Goal: Obtain resource: Obtain resource

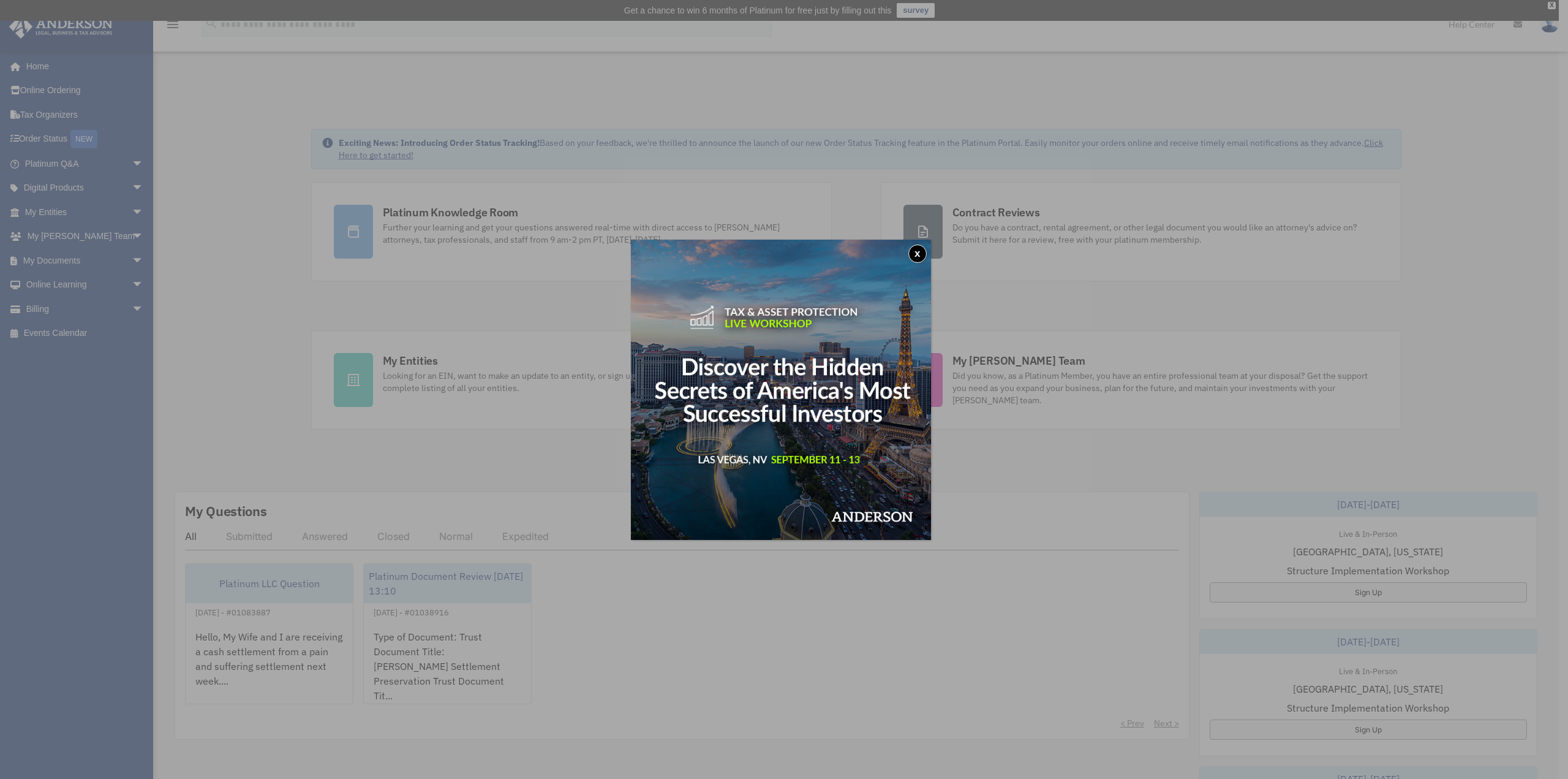
click at [922, 253] on button "x" at bounding box center [918, 254] width 18 height 18
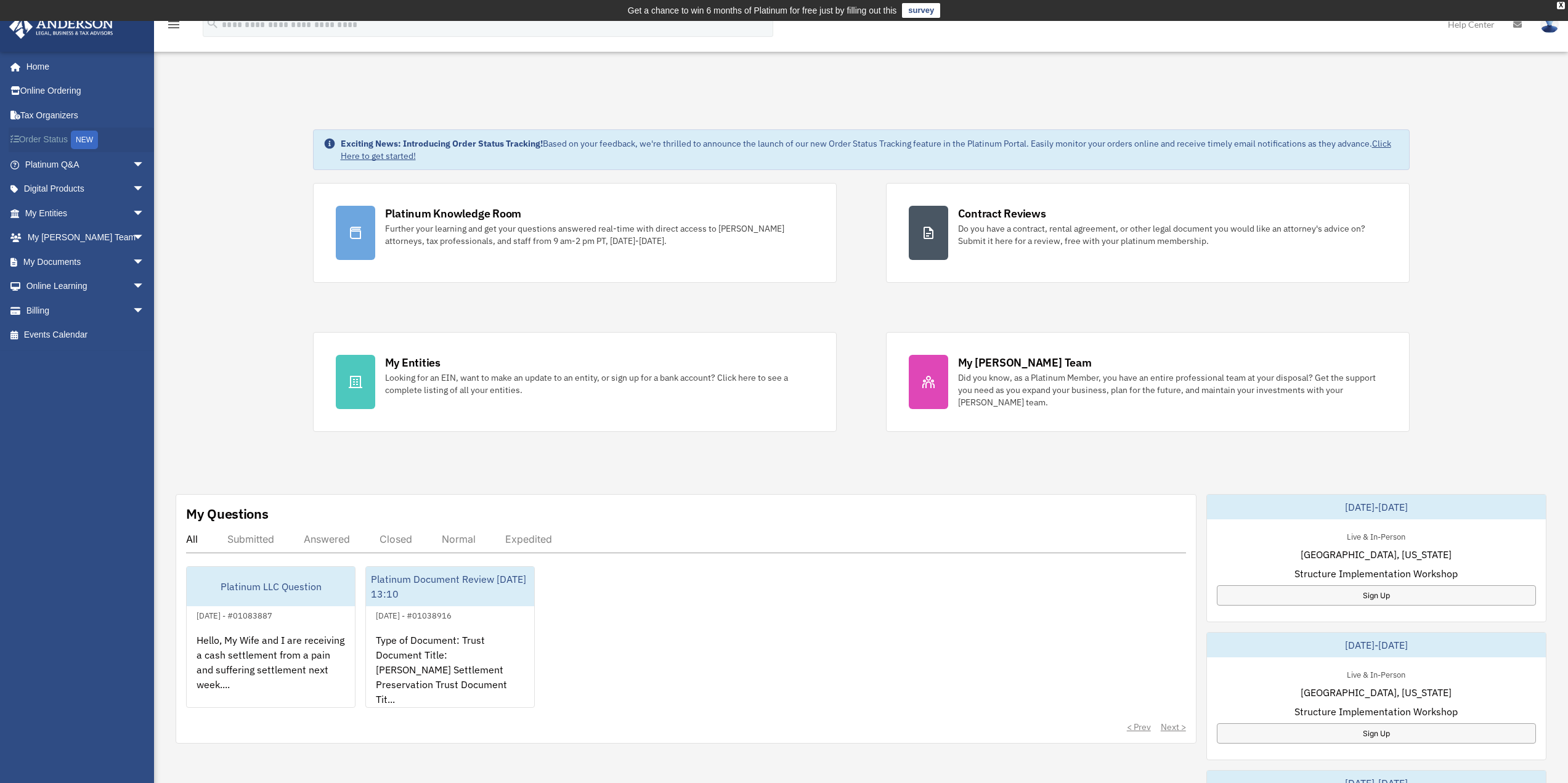
click at [54, 137] on link "Order Status NEW" at bounding box center [86, 140] width 155 height 25
click at [59, 214] on link "My Entities arrow_drop_down" at bounding box center [86, 213] width 155 height 25
click at [133, 211] on span "arrow_drop_down" at bounding box center [145, 213] width 25 height 25
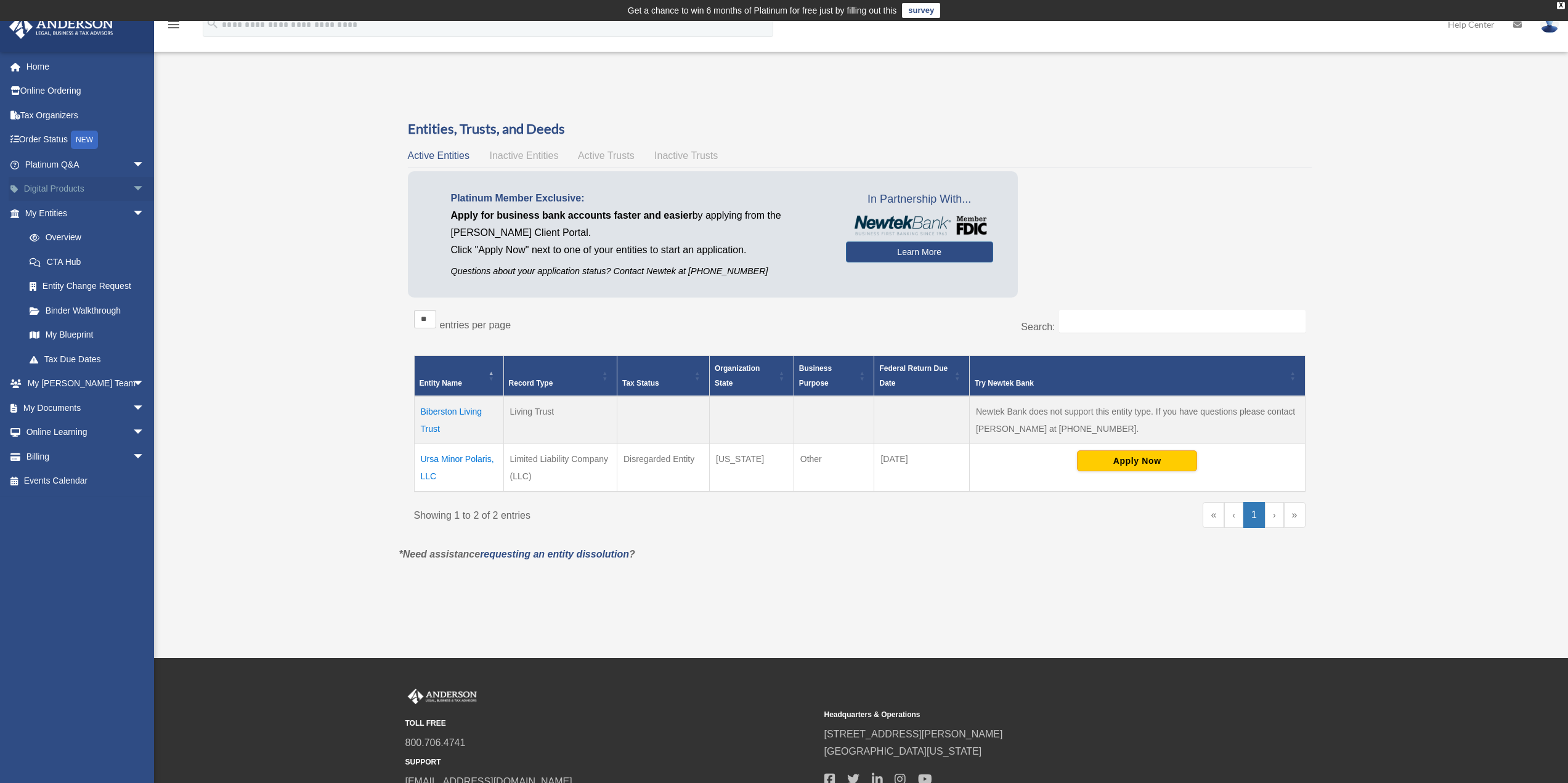
click at [133, 184] on span "arrow_drop_down" at bounding box center [145, 190] width 25 height 25
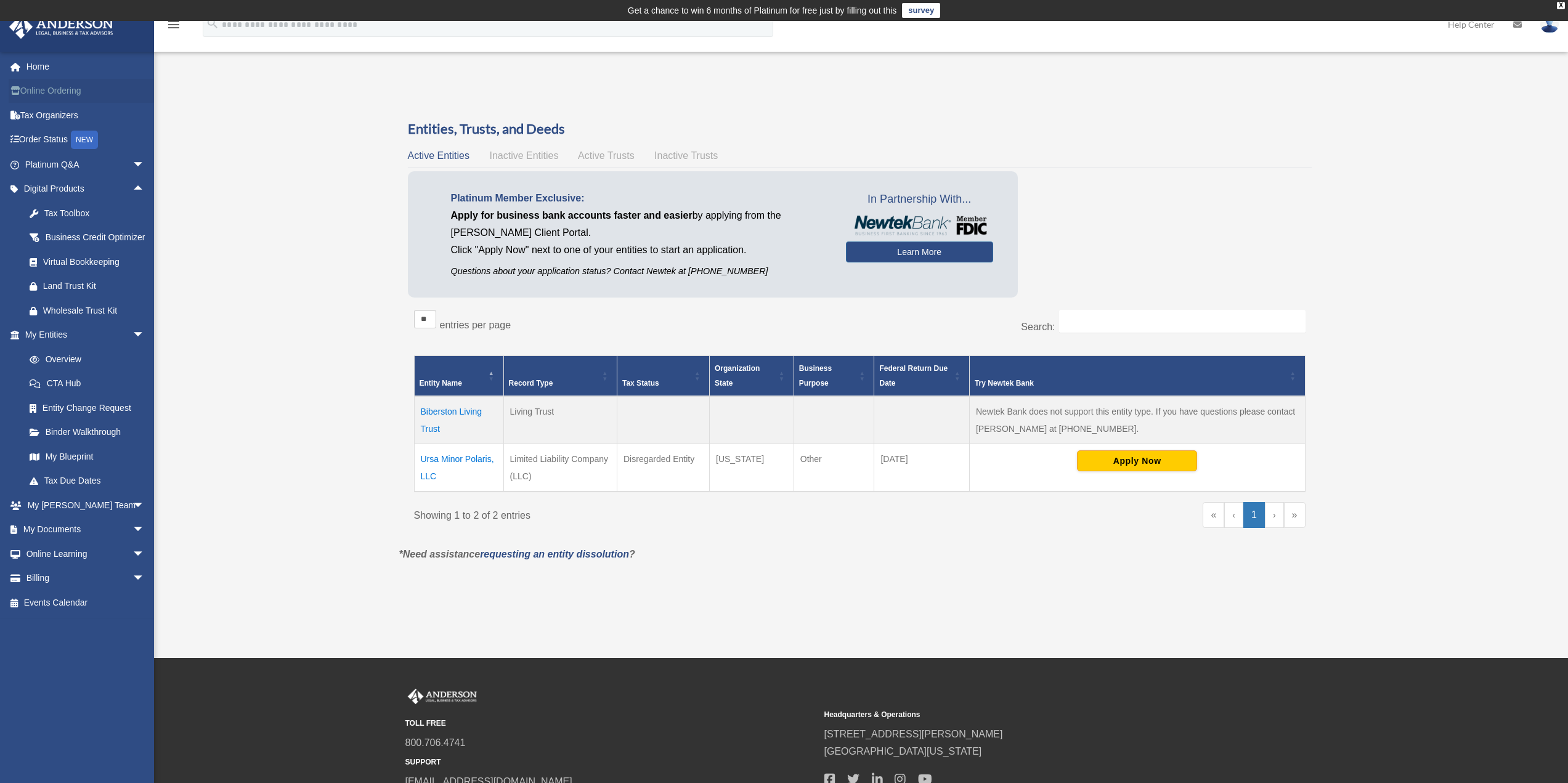
click at [58, 90] on link "Online Ordering" at bounding box center [86, 91] width 155 height 25
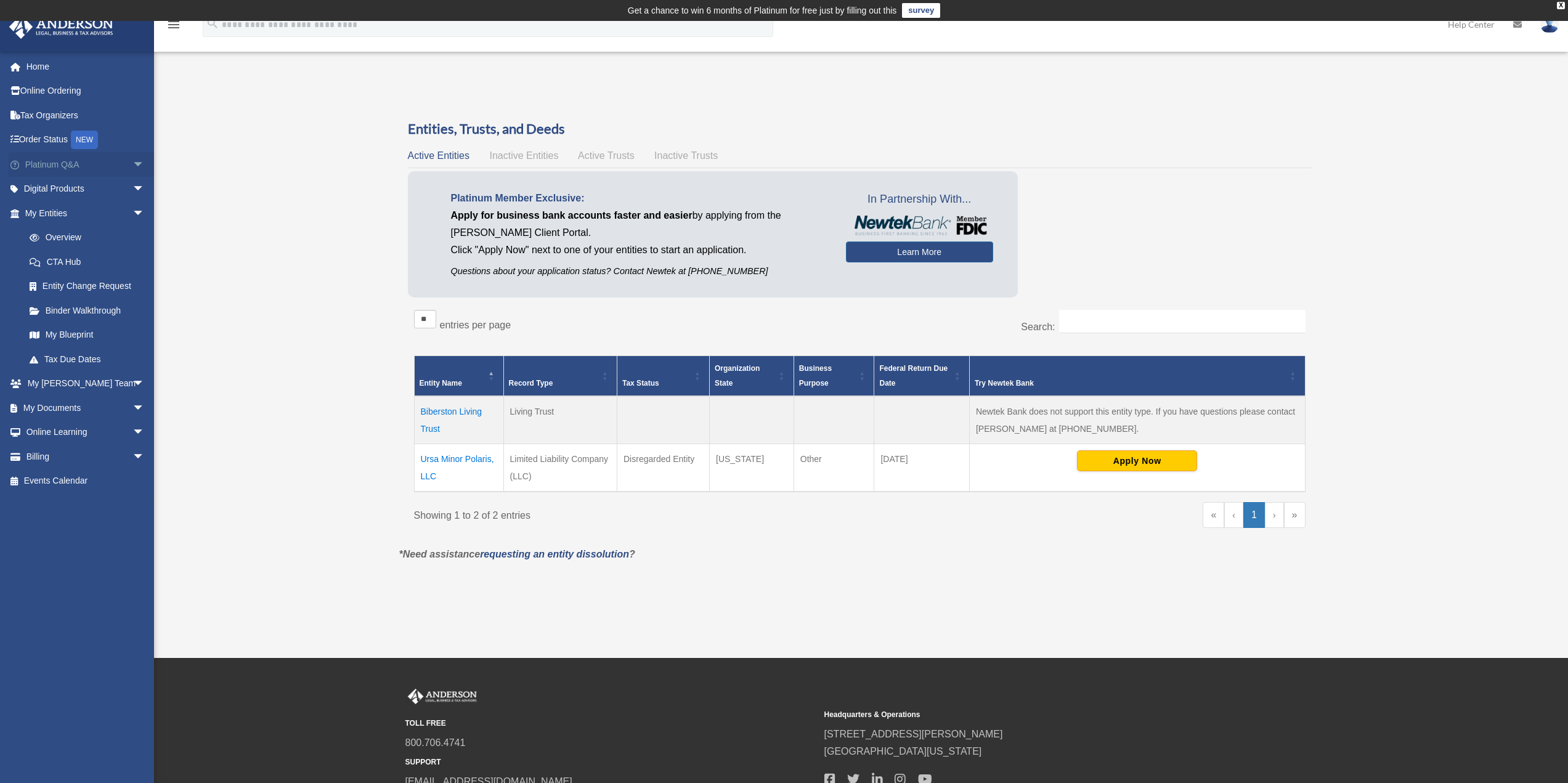
click at [133, 164] on span "arrow_drop_down" at bounding box center [145, 164] width 25 height 25
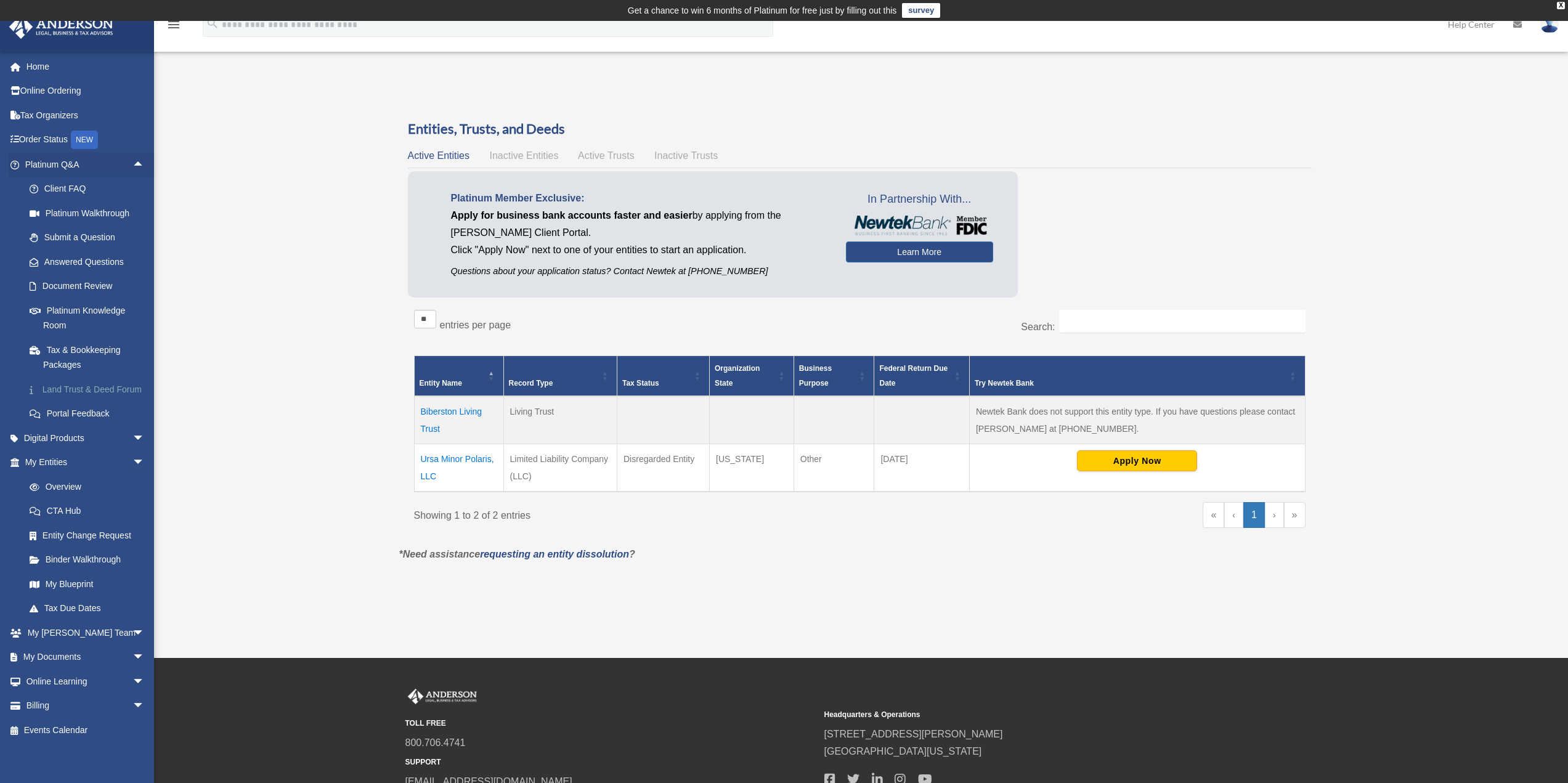
click at [94, 396] on link "Land Trust & Deed Forum" at bounding box center [90, 389] width 146 height 25
click at [95, 392] on link "Land Trust & Deed Forum" at bounding box center [90, 389] width 146 height 25
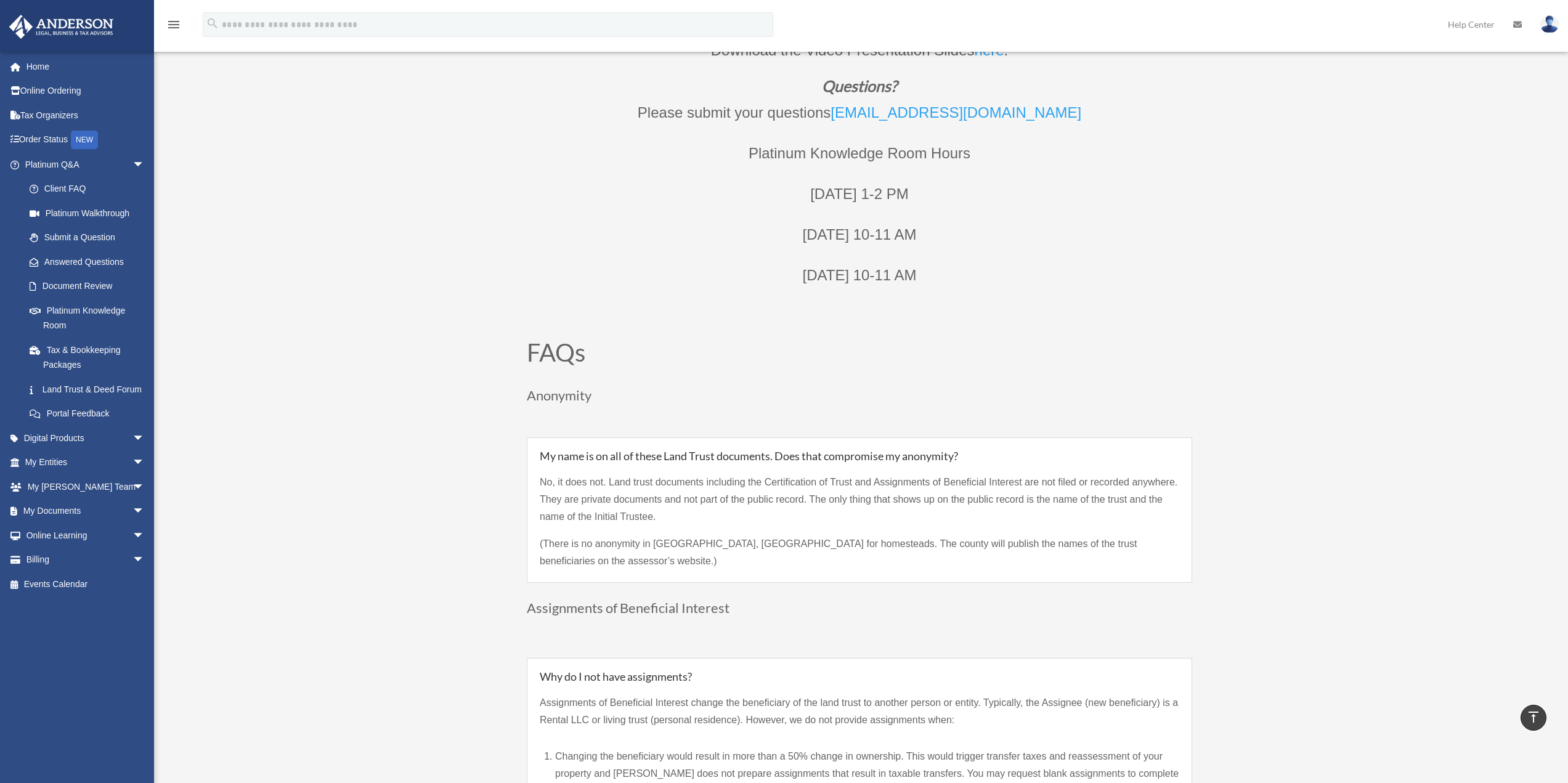
scroll to position [616, 0]
click at [102, 450] on link "Digital Products arrow_drop_down" at bounding box center [86, 438] width 155 height 25
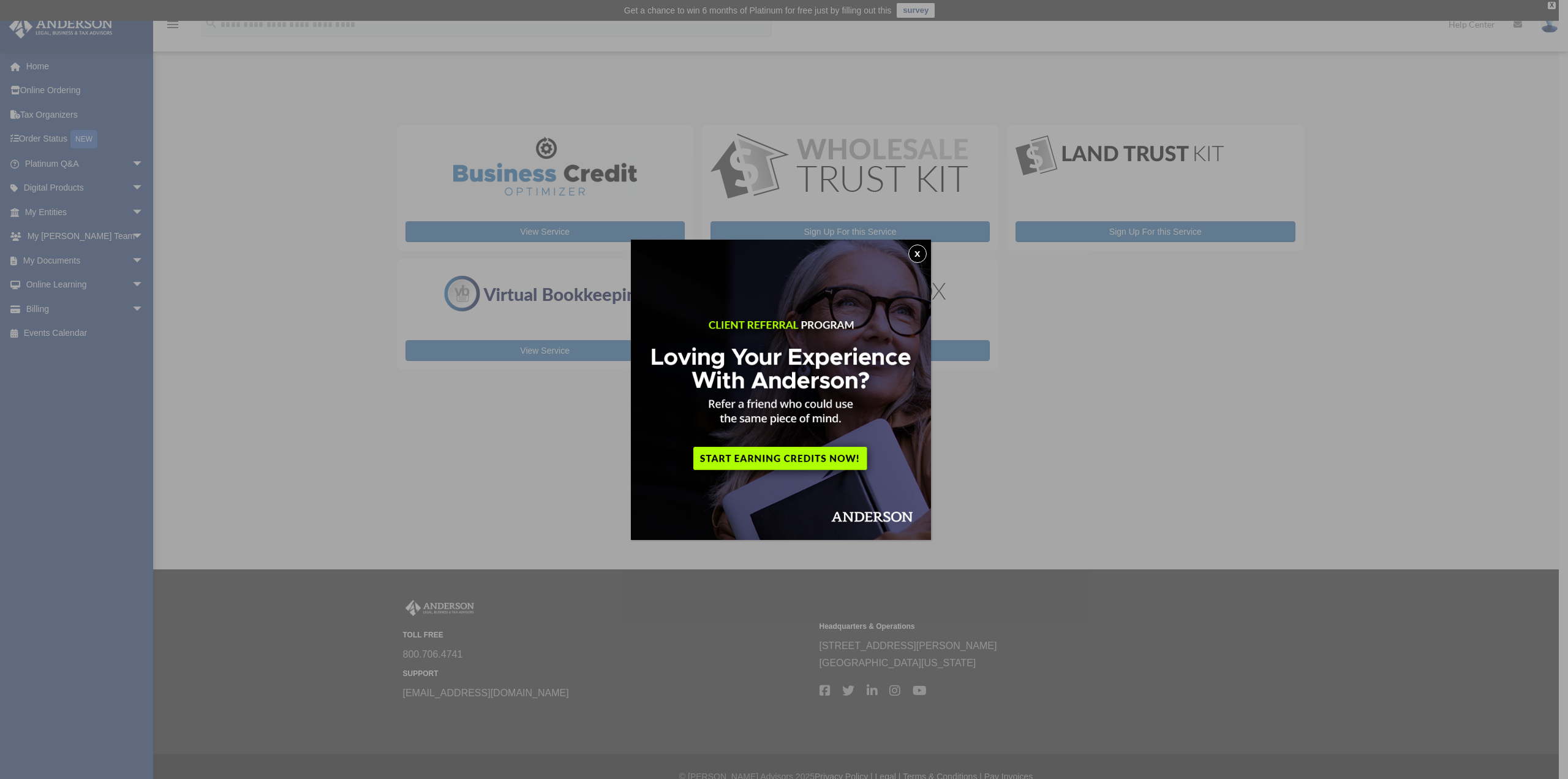
click at [920, 255] on button "x" at bounding box center [918, 254] width 18 height 18
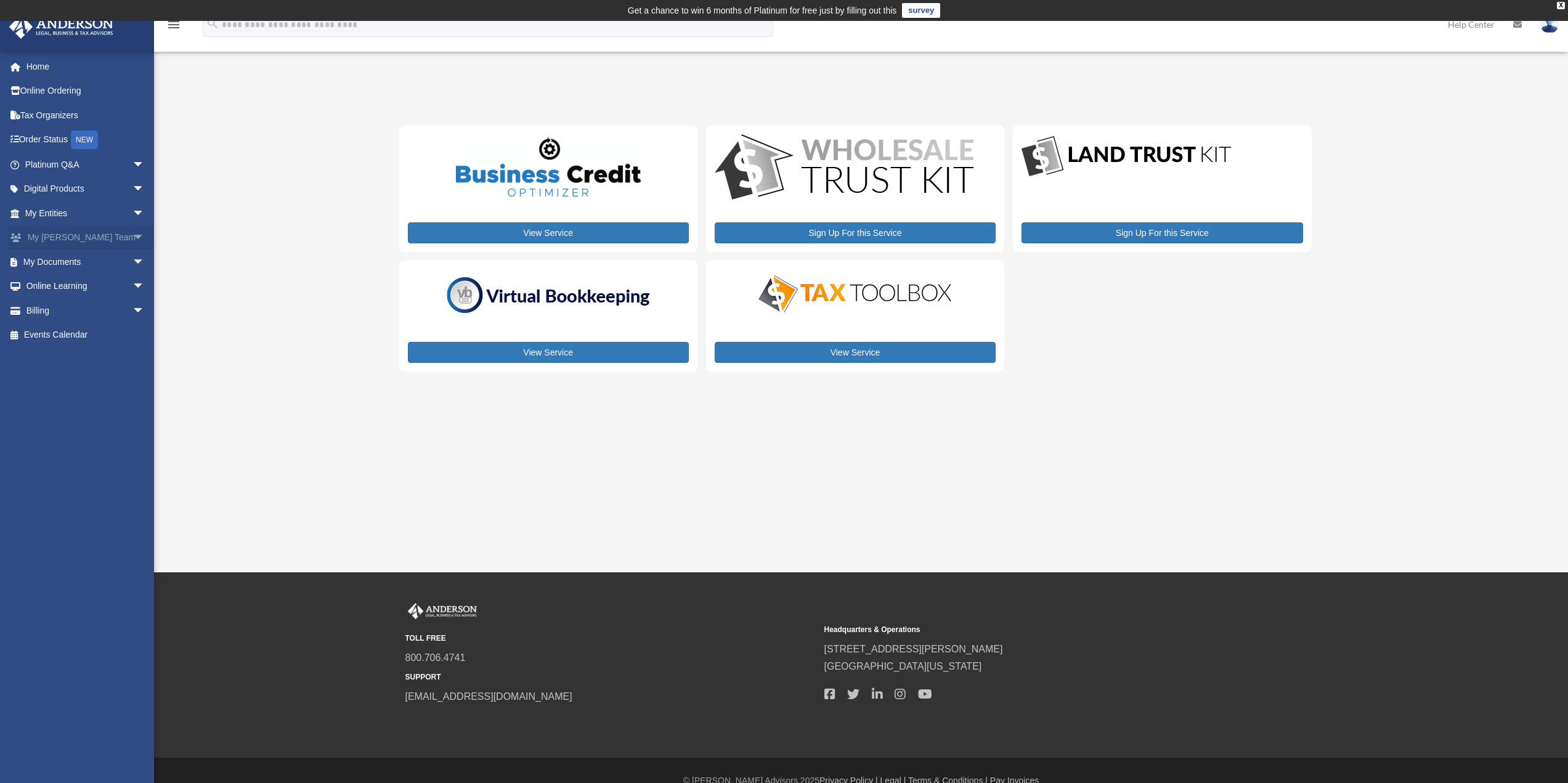
click at [133, 234] on span "arrow_drop_down" at bounding box center [145, 238] width 25 height 25
click at [37, 387] on link "Billing arrow_drop_down" at bounding box center [86, 398] width 155 height 25
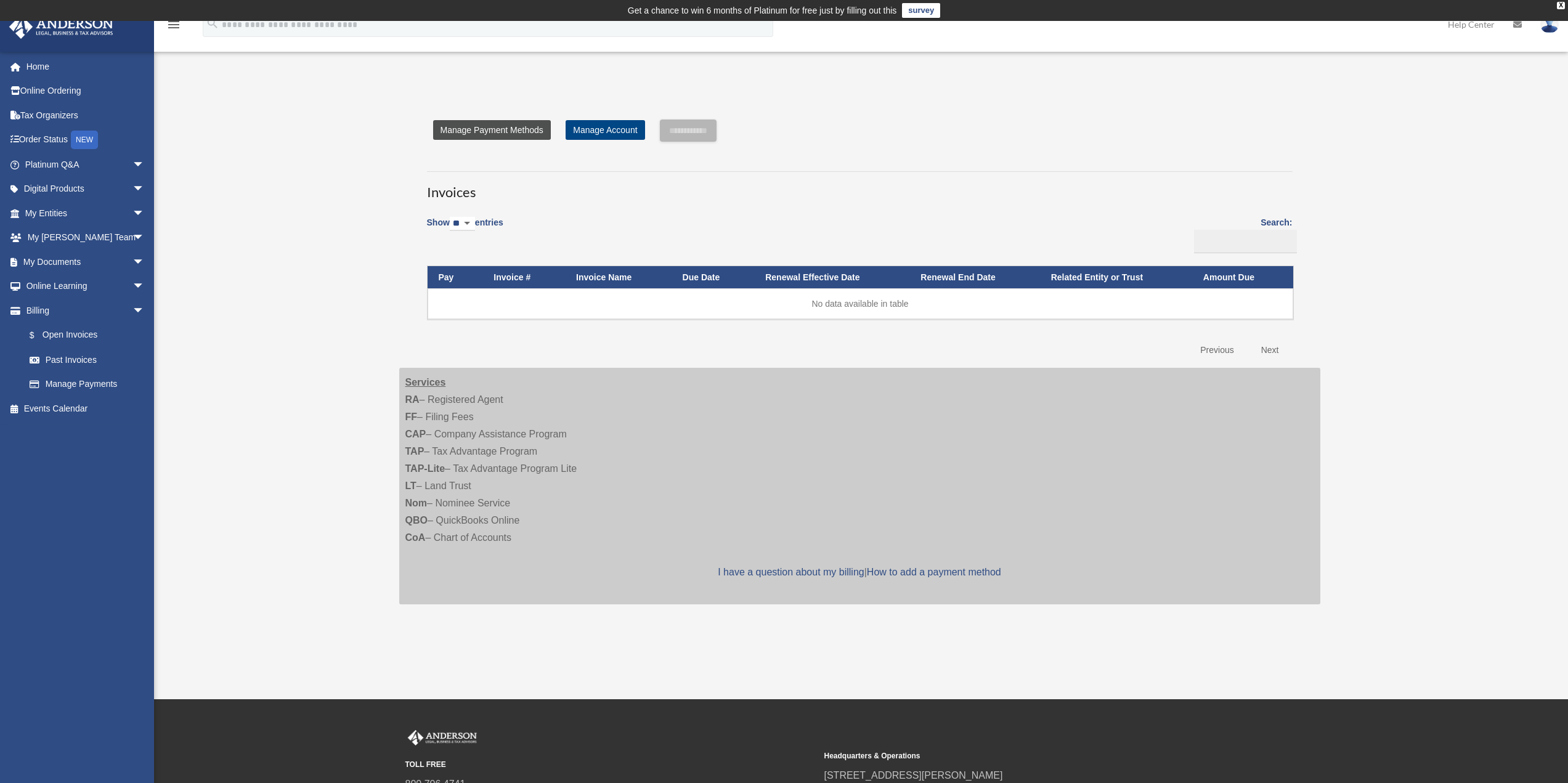
click at [510, 131] on link "Manage Payment Methods" at bounding box center [491, 130] width 117 height 20
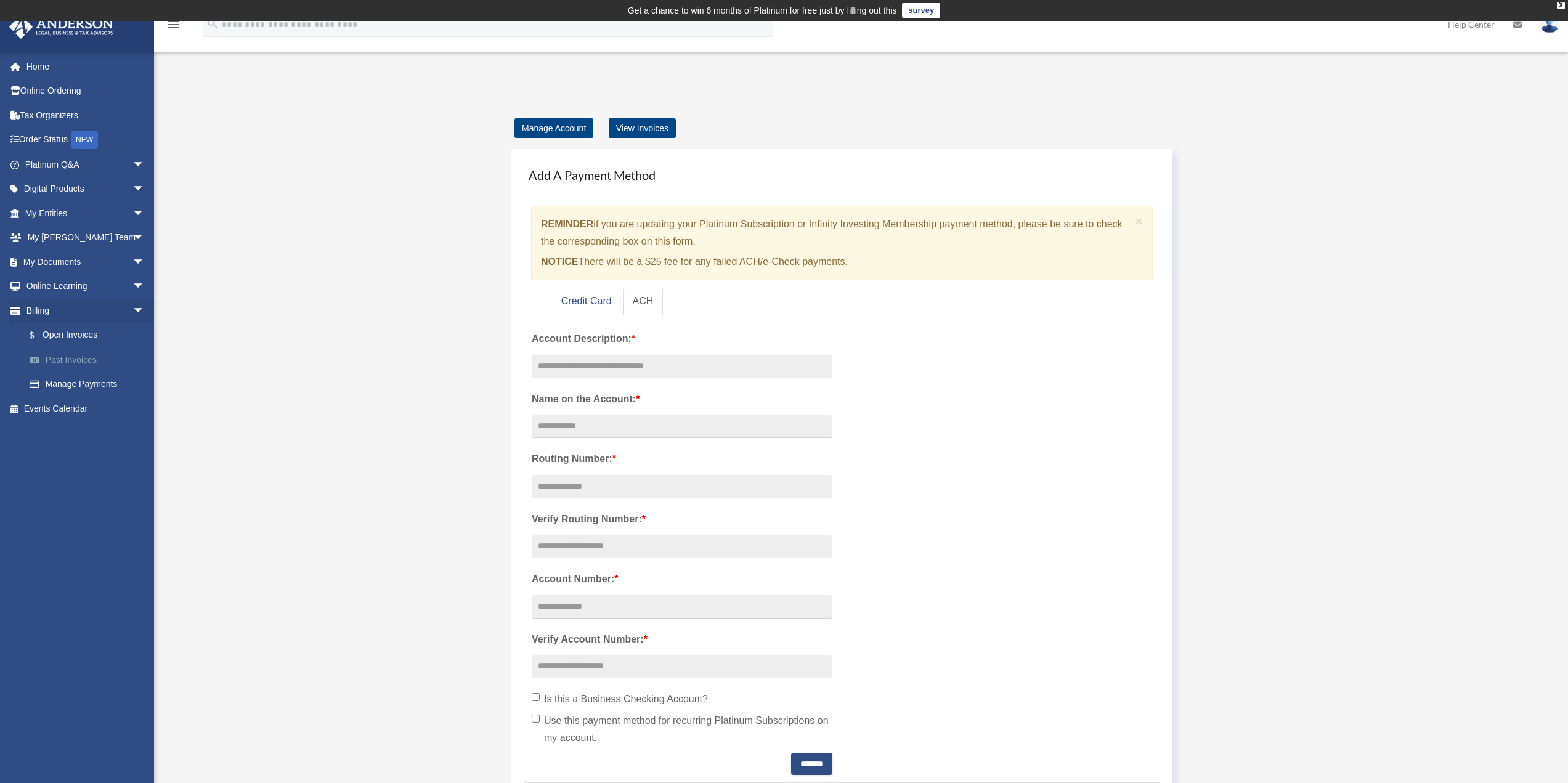
click at [79, 364] on link "Past Invoices" at bounding box center [90, 359] width 146 height 25
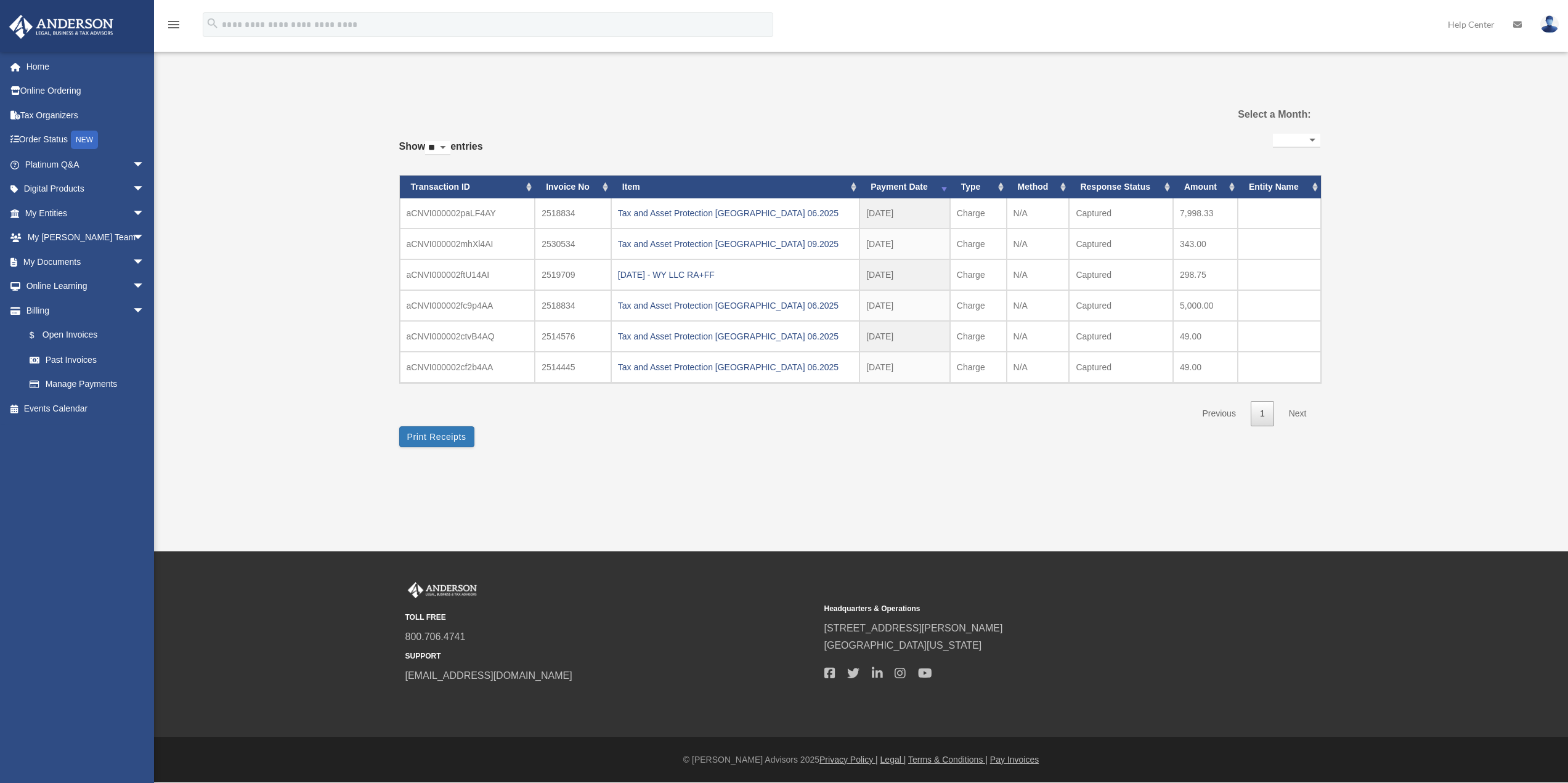
select select
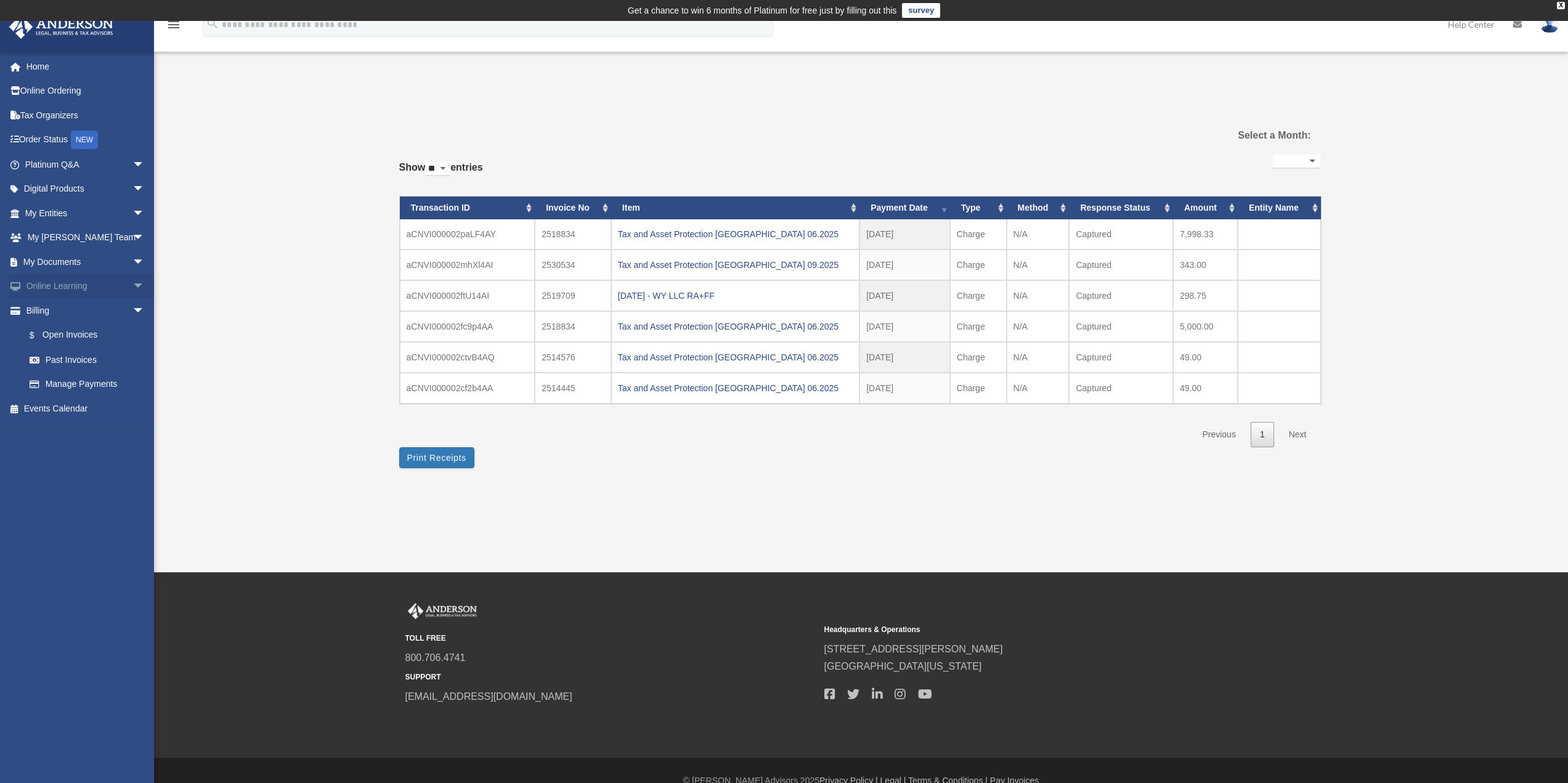
click at [133, 284] on span "arrow_drop_down" at bounding box center [145, 286] width 25 height 25
click at [133, 263] on span "arrow_drop_down" at bounding box center [145, 262] width 25 height 25
click at [81, 329] on link "Forms Library" at bounding box center [90, 335] width 146 height 25
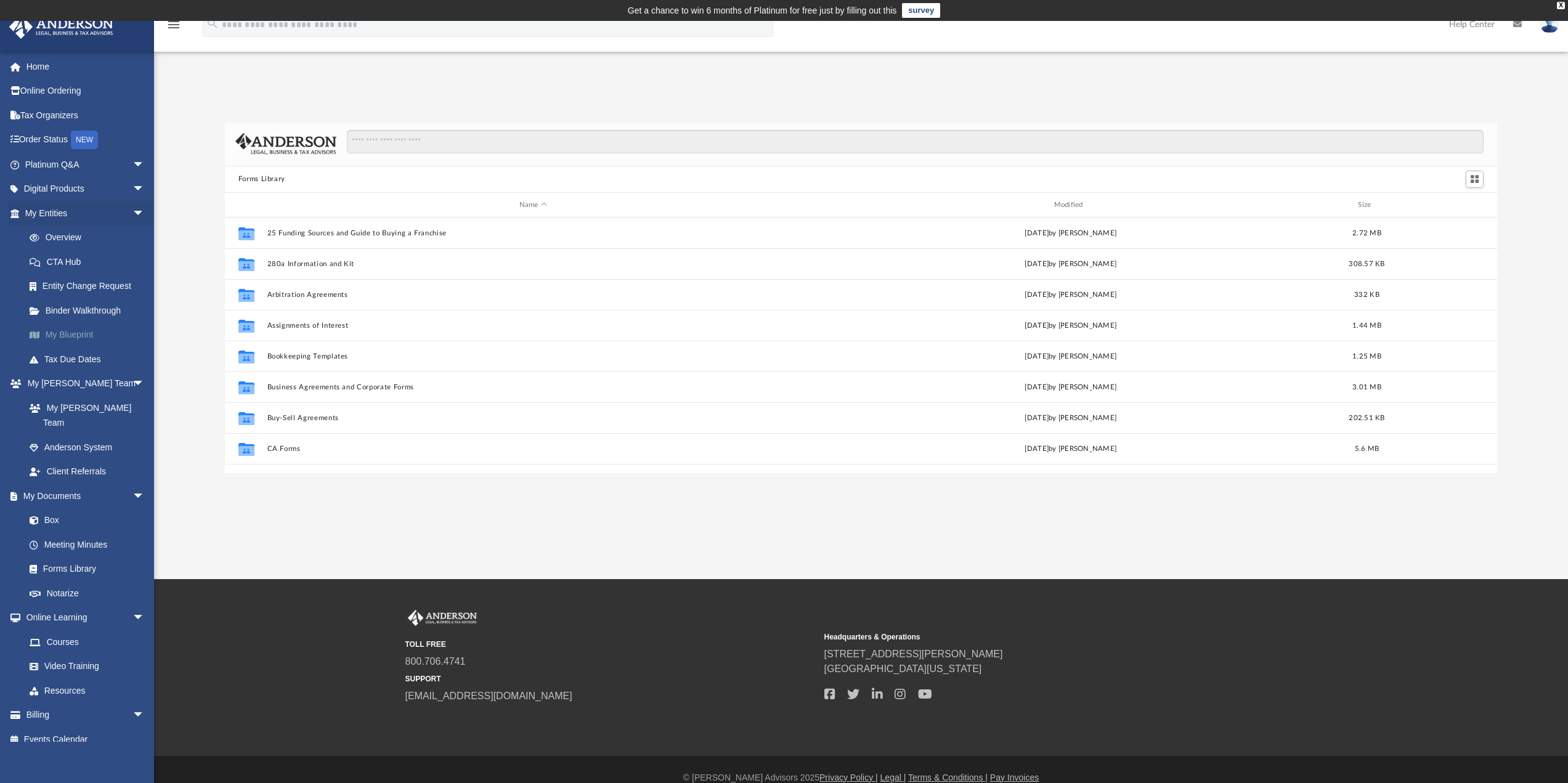
scroll to position [271, 1264]
click at [417, 147] on input "Search files and folders" at bounding box center [915, 141] width 1137 height 23
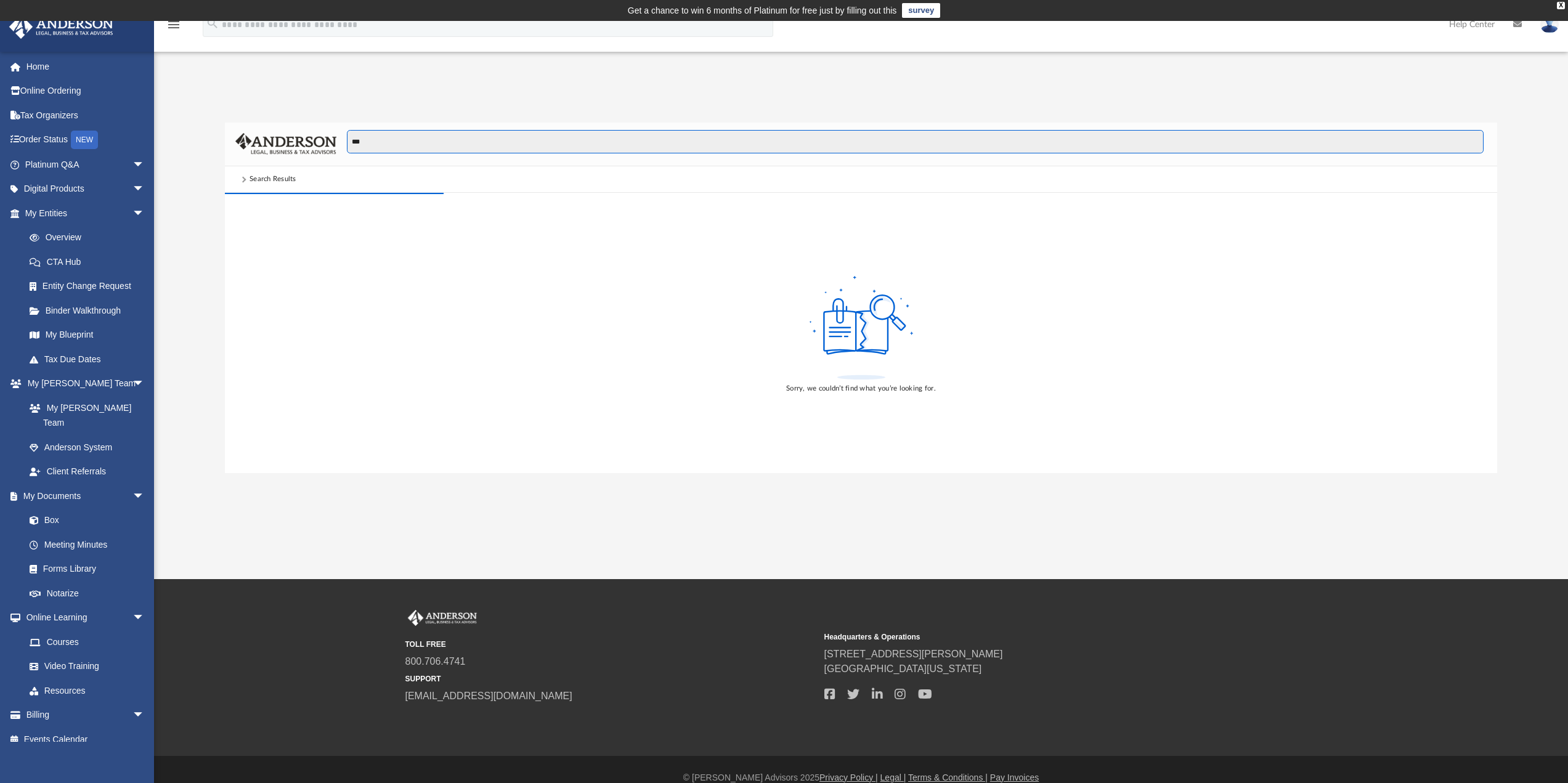
click at [411, 149] on input "***" at bounding box center [915, 141] width 1137 height 23
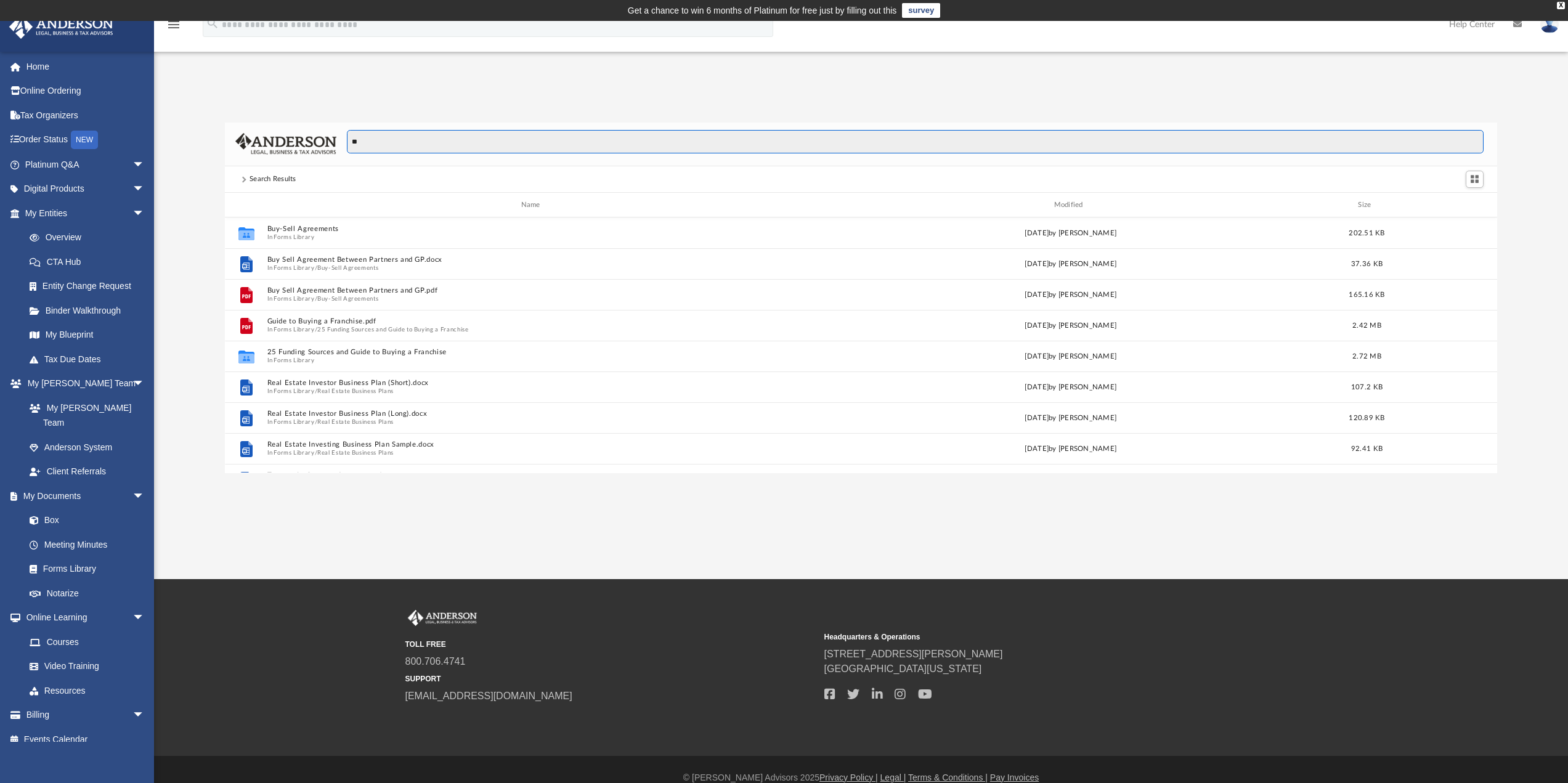
type input "*"
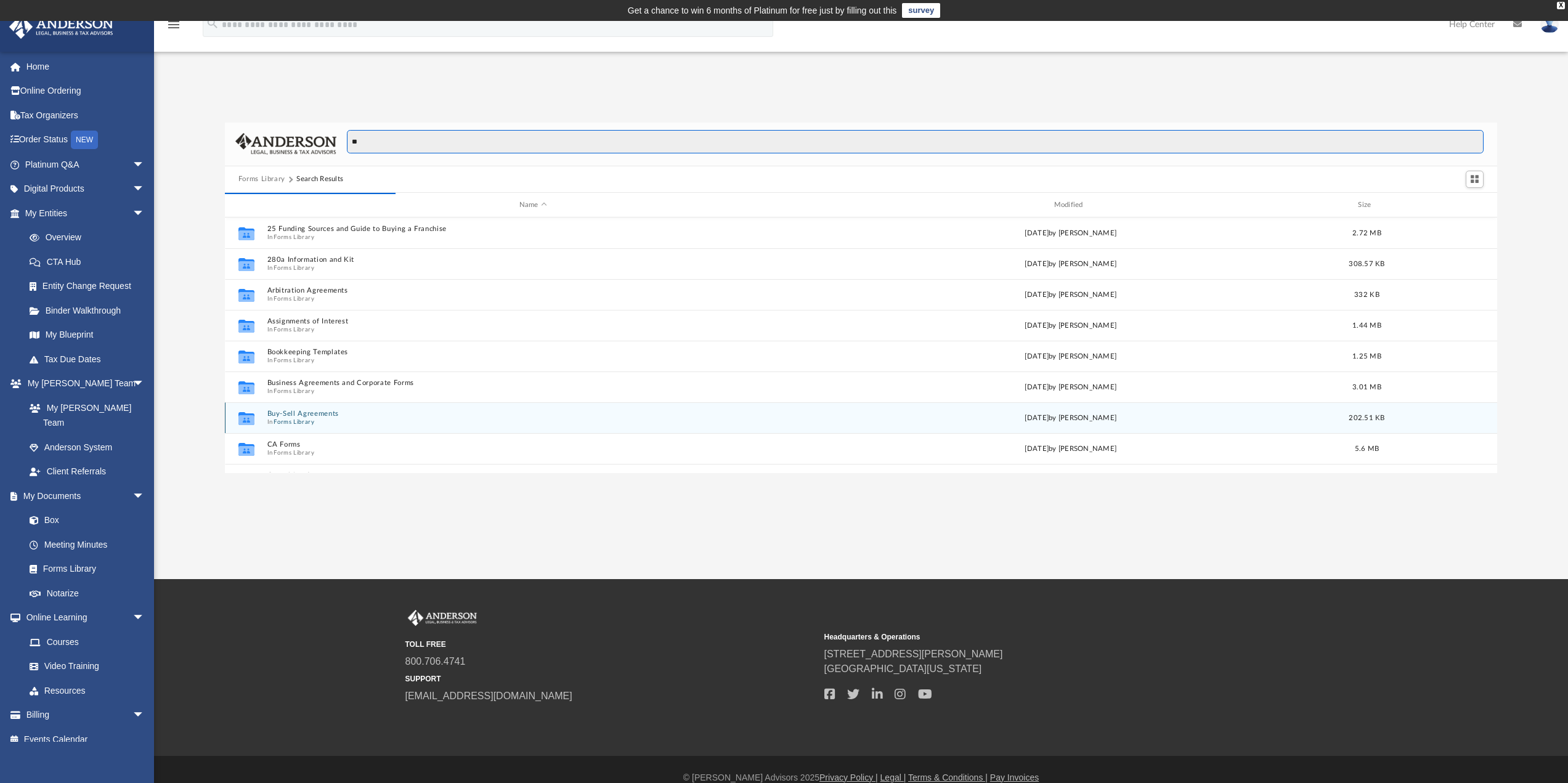
type input "**"
click at [320, 420] on span "In Forms Library" at bounding box center [533, 422] width 533 height 8
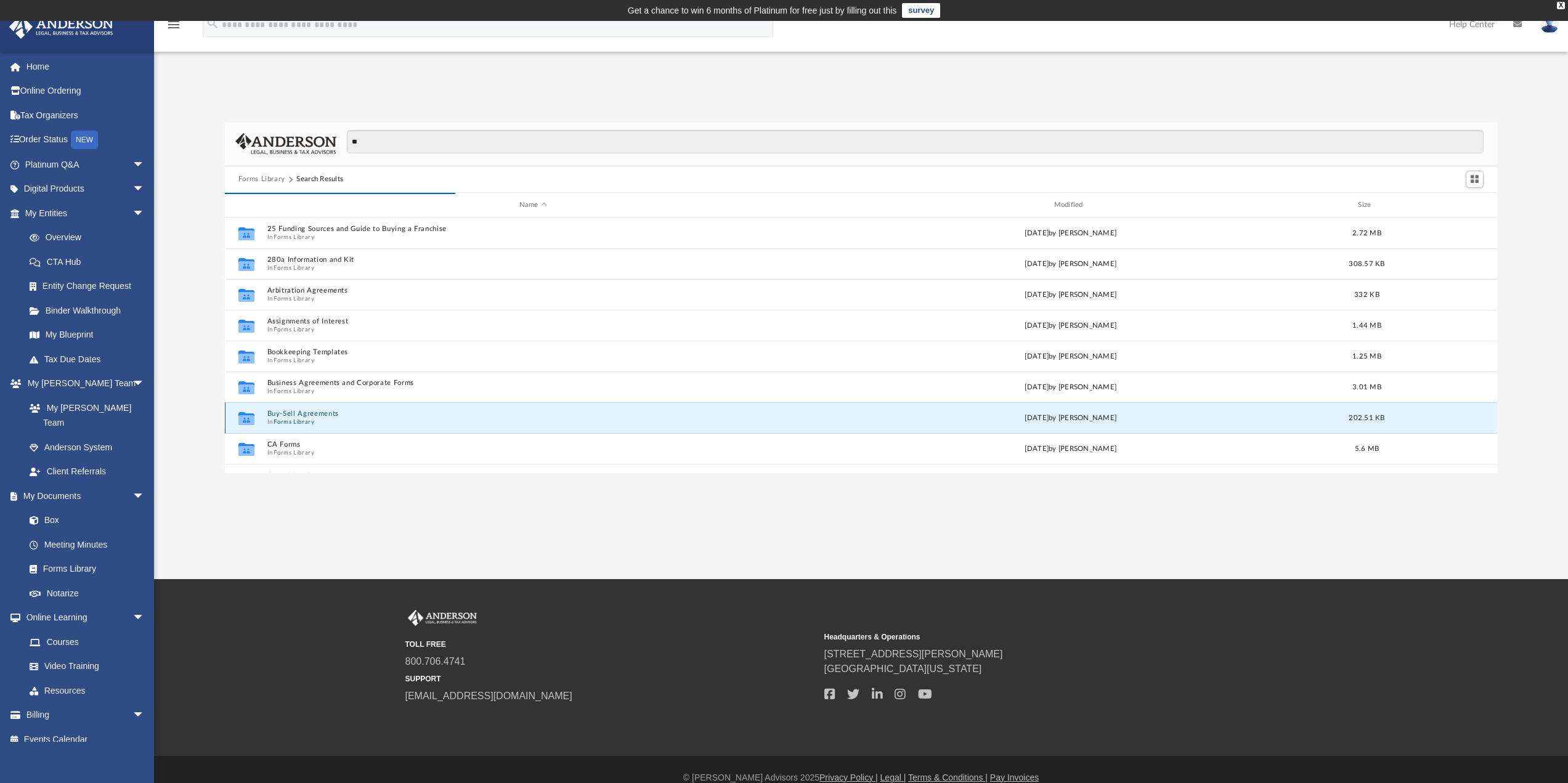
click at [305, 413] on button "Buy-Sell Agreements" at bounding box center [533, 414] width 533 height 8
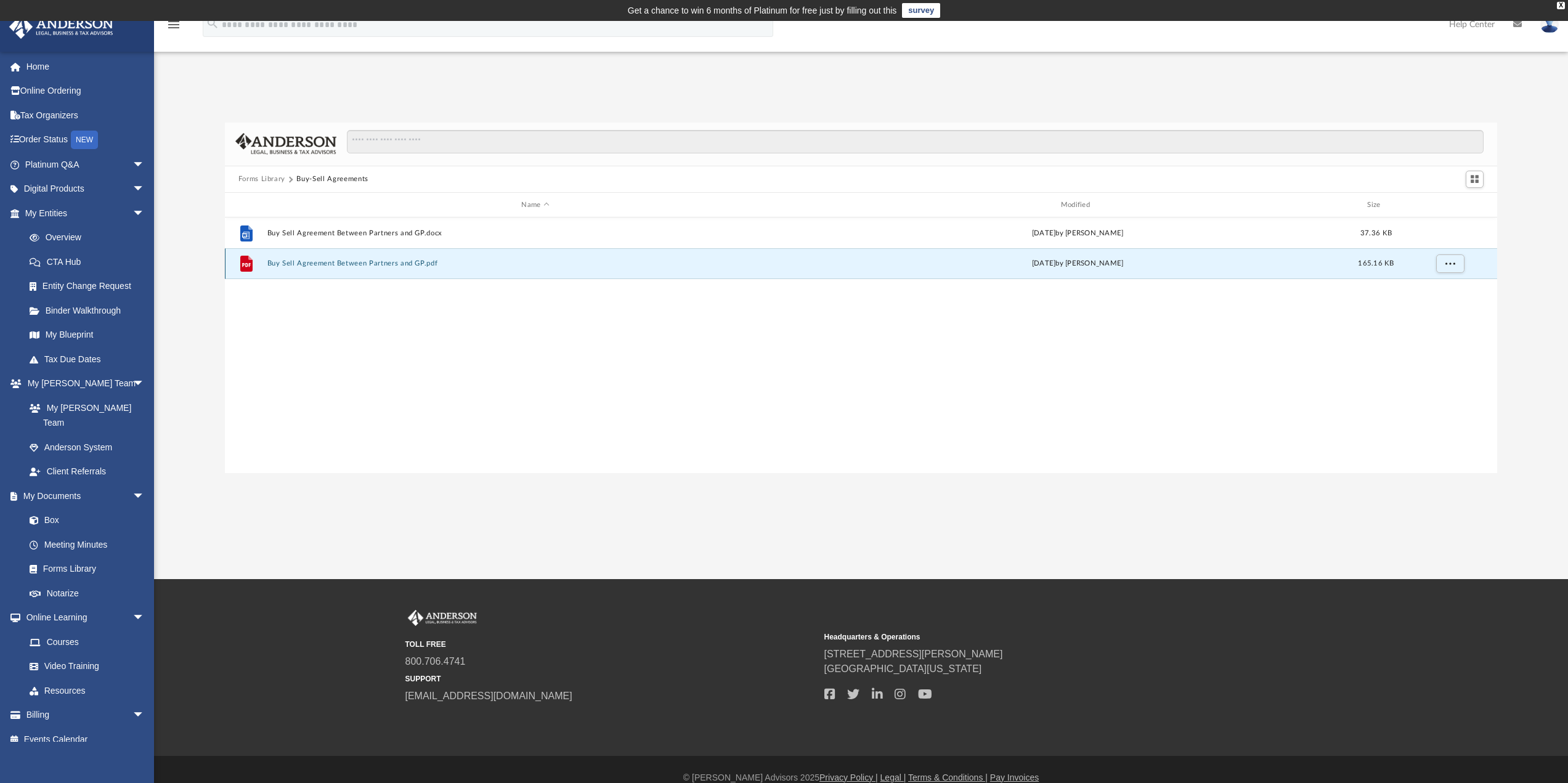
click at [291, 260] on button "Buy Sell Agreement Between Partners and GP.pdf" at bounding box center [535, 264] width 537 height 8
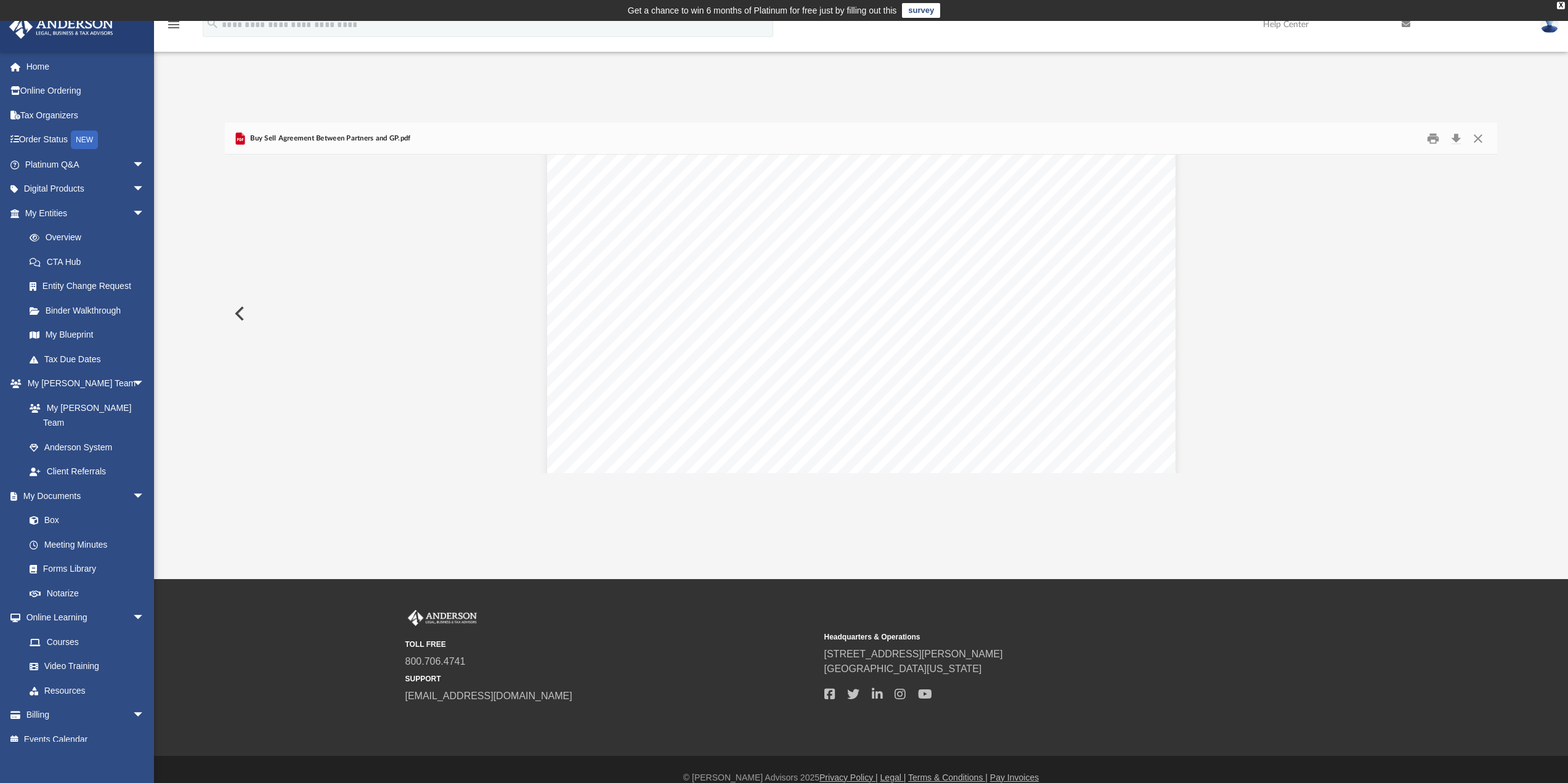
scroll to position [1724, 0]
click at [1480, 141] on button "Close" at bounding box center [1478, 138] width 22 height 19
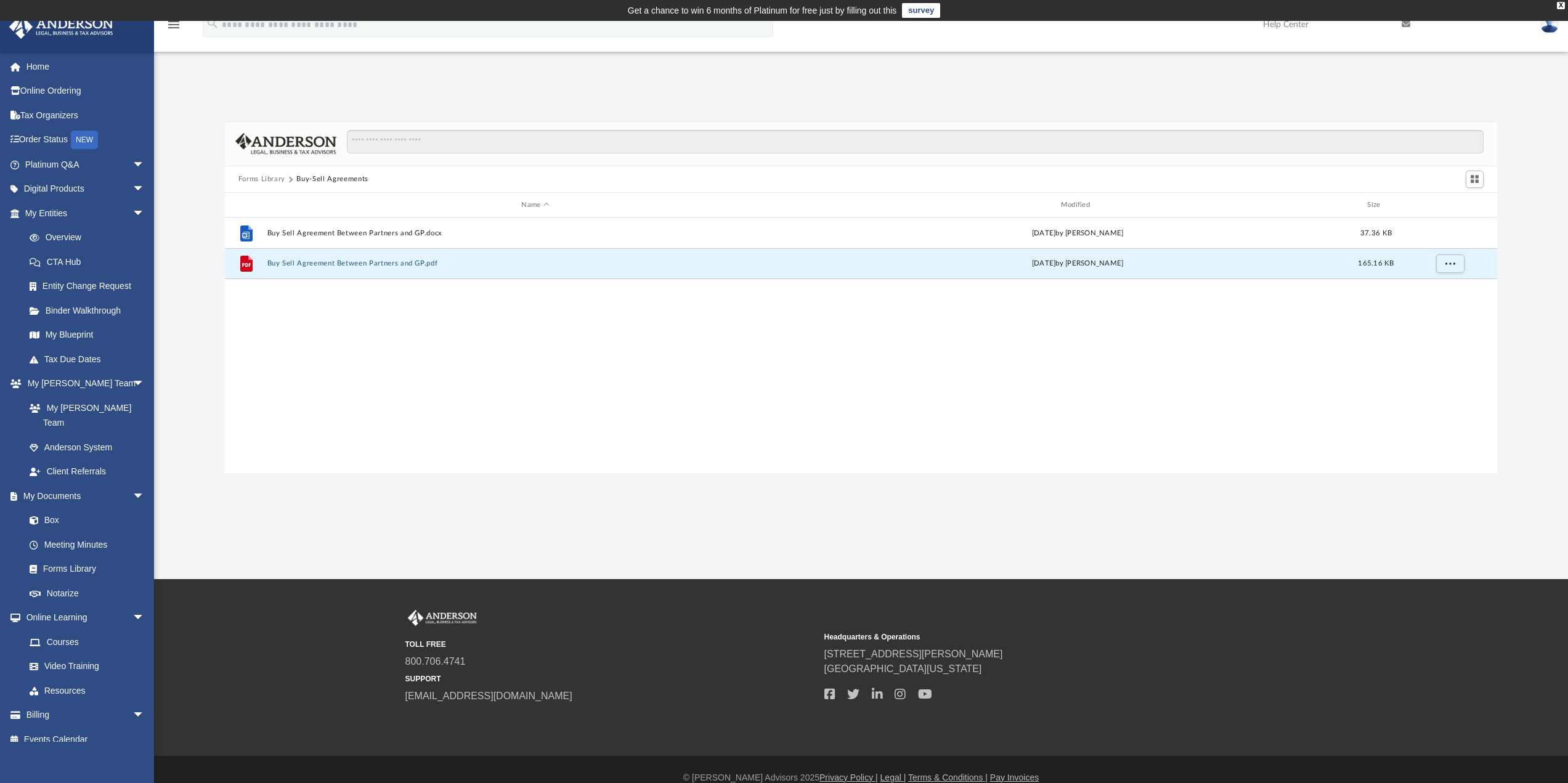
click at [282, 181] on button "Forms Library" at bounding box center [262, 179] width 47 height 11
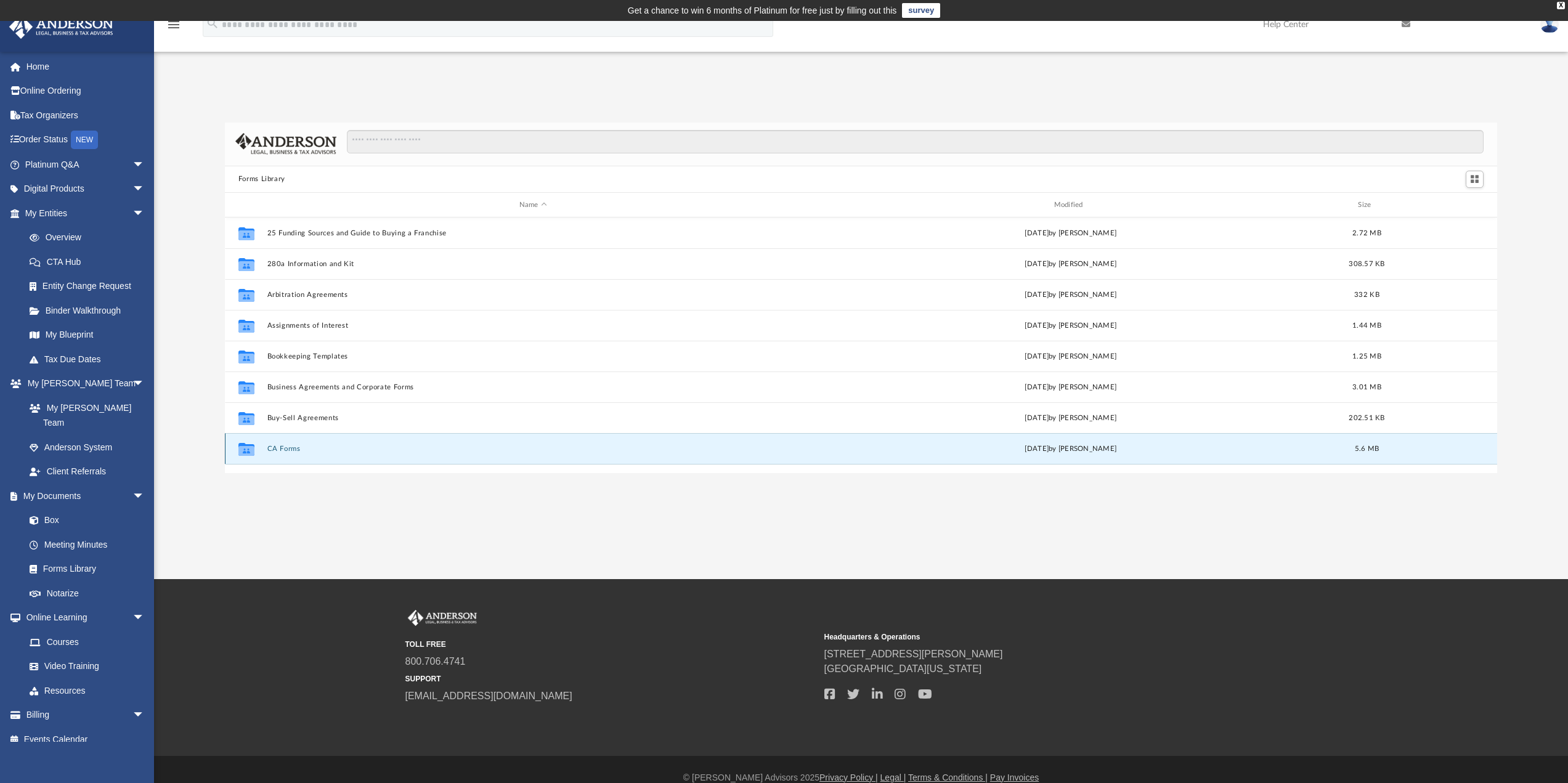
click at [276, 446] on button "CA Forms" at bounding box center [533, 449] width 533 height 8
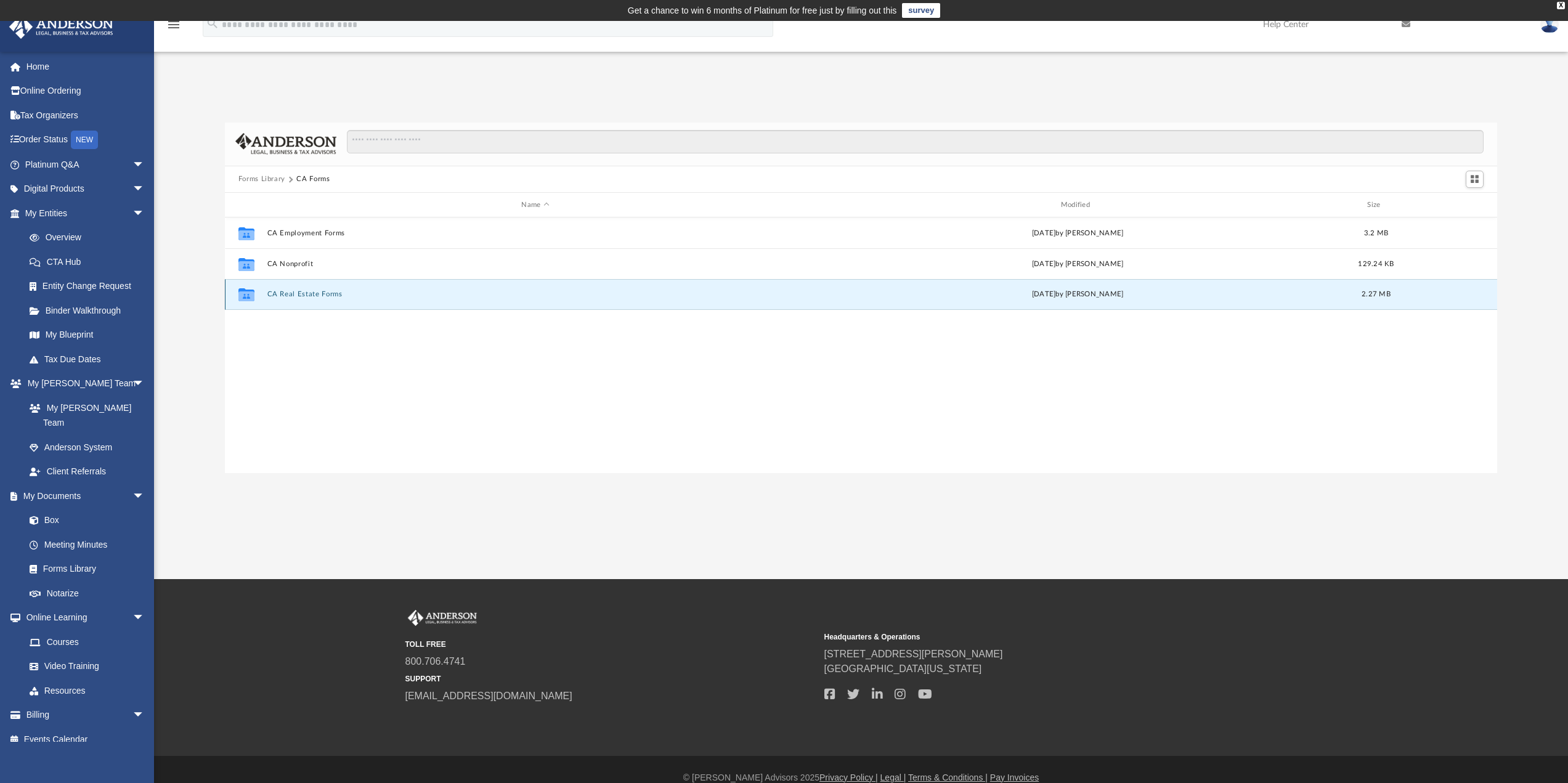
click at [294, 296] on button "CA Real Estate Forms" at bounding box center [535, 295] width 537 height 8
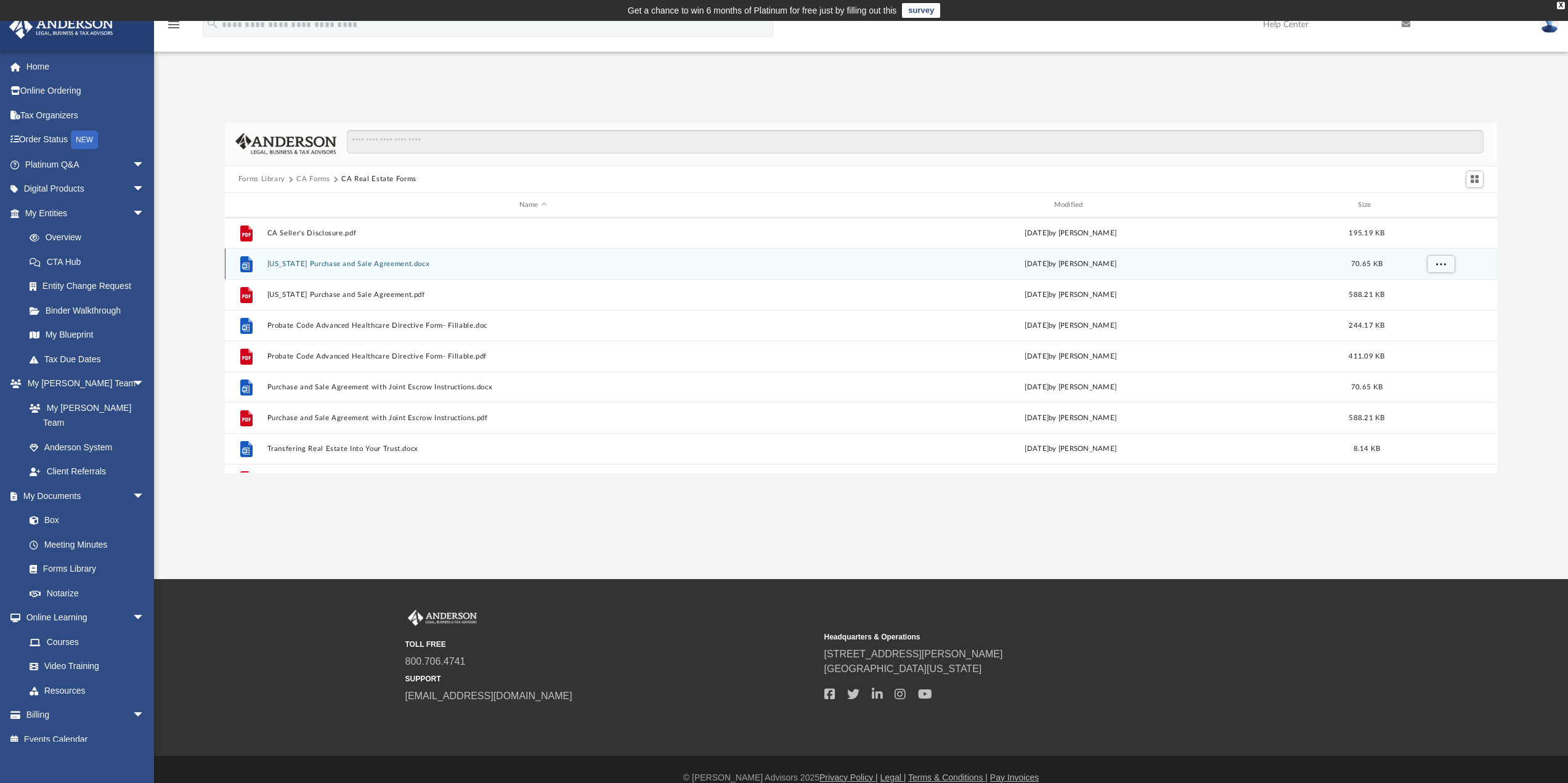
scroll to position [84, 0]
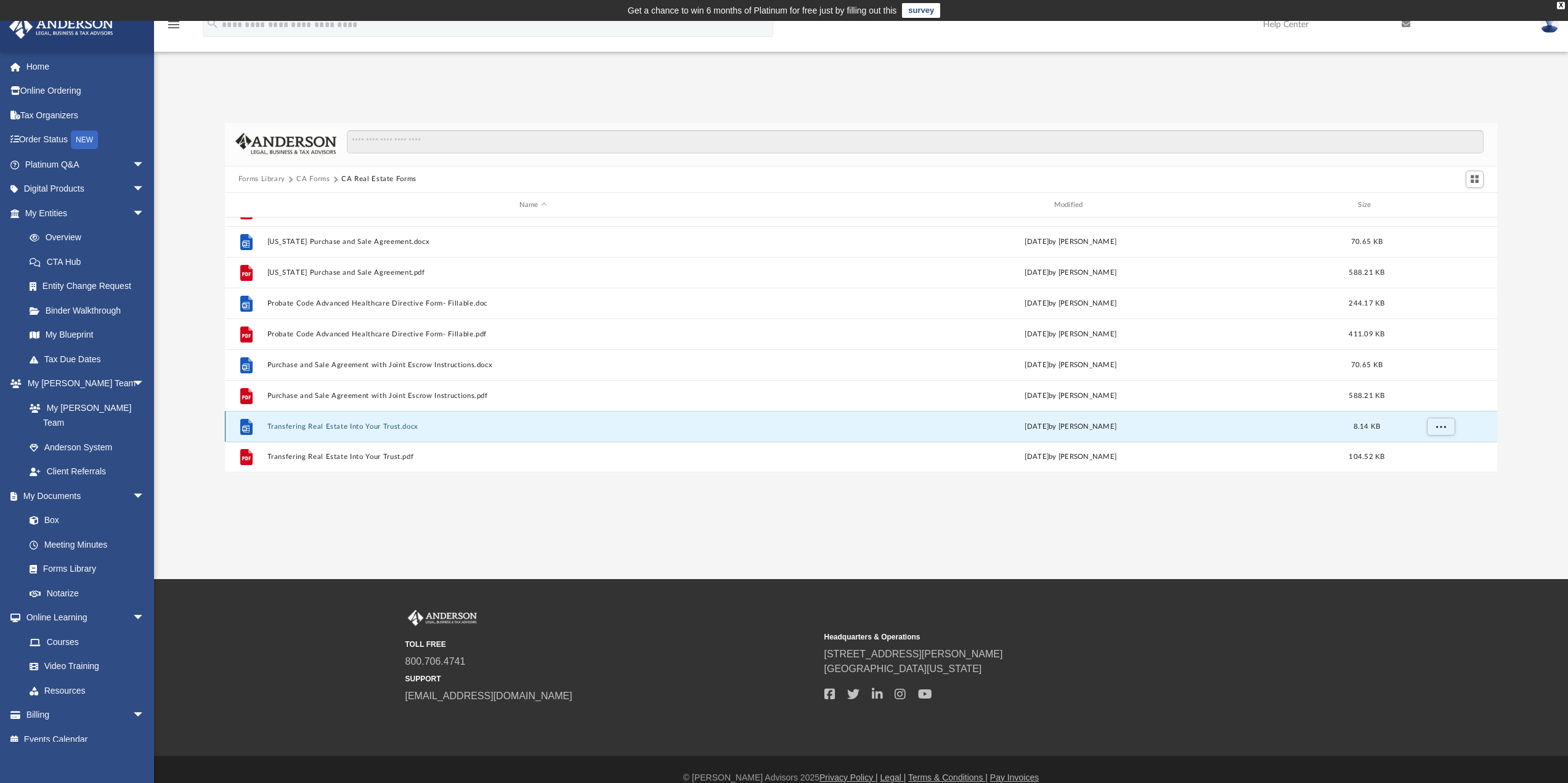
click at [304, 426] on button "Transfering Real Estate Into Your Trust.docx" at bounding box center [533, 426] width 533 height 8
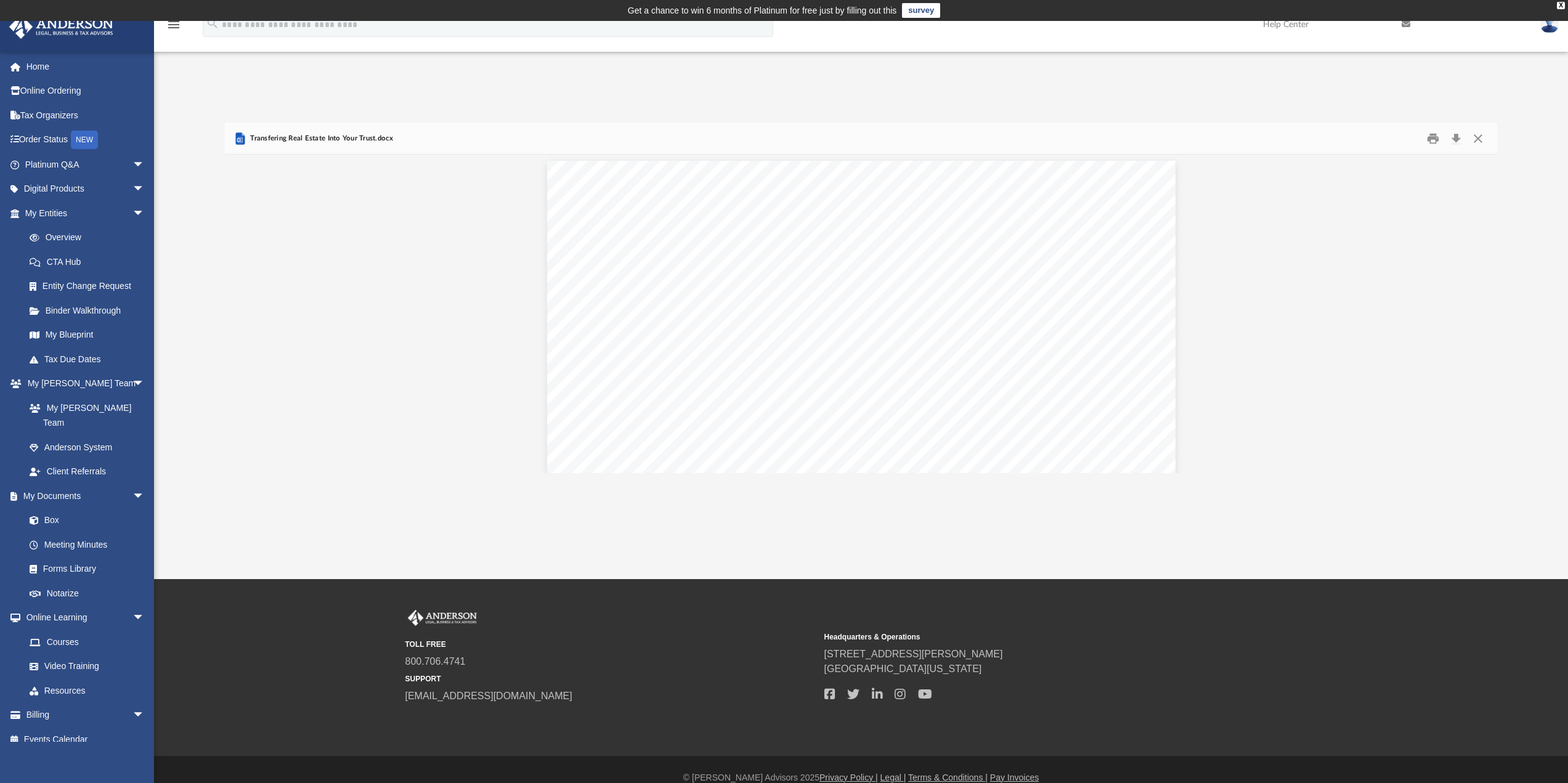
scroll to position [0, 0]
click at [1477, 141] on button "Close" at bounding box center [1478, 138] width 22 height 19
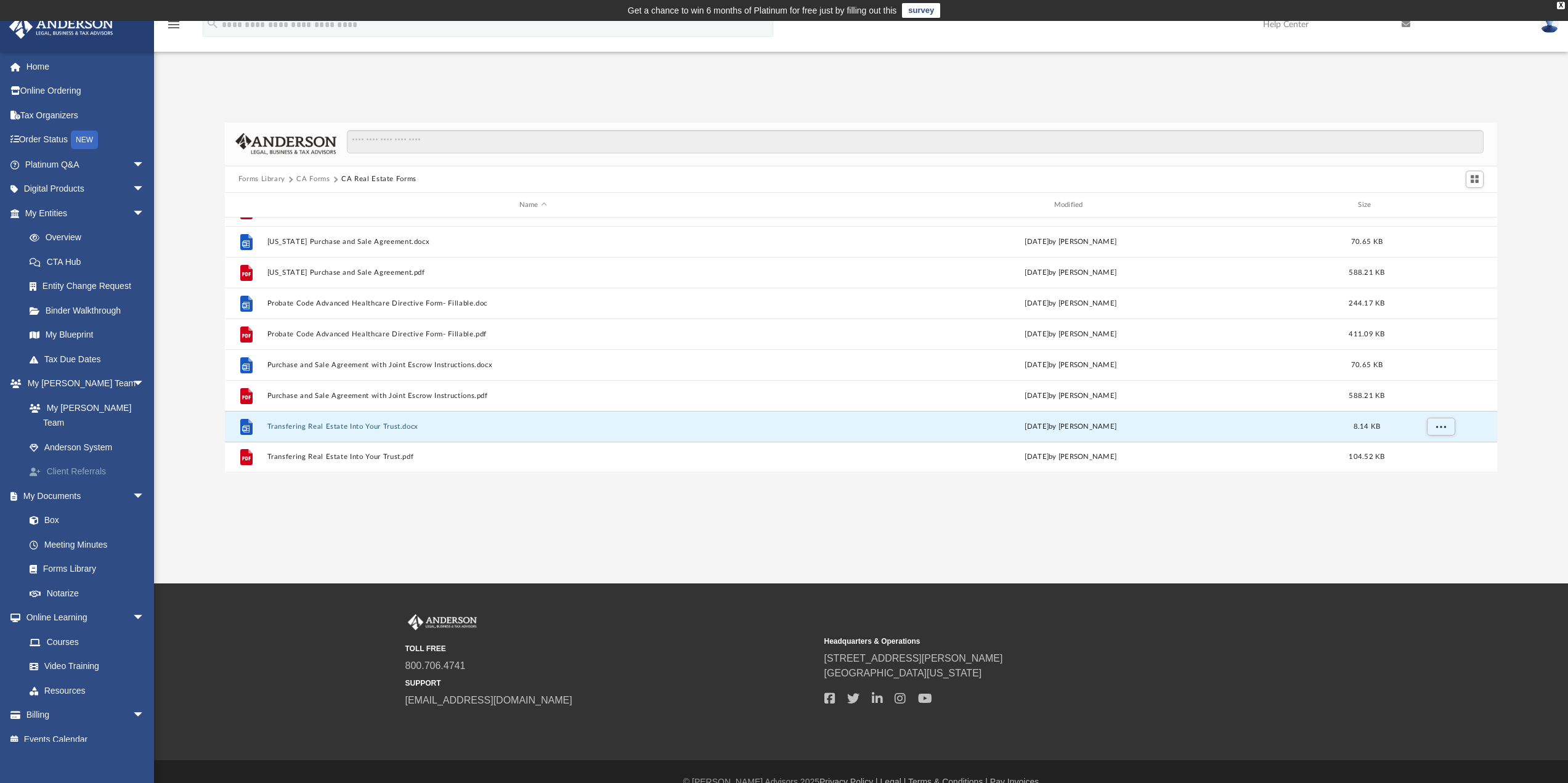
click at [65, 459] on link "Client Referrals" at bounding box center [90, 471] width 146 height 25
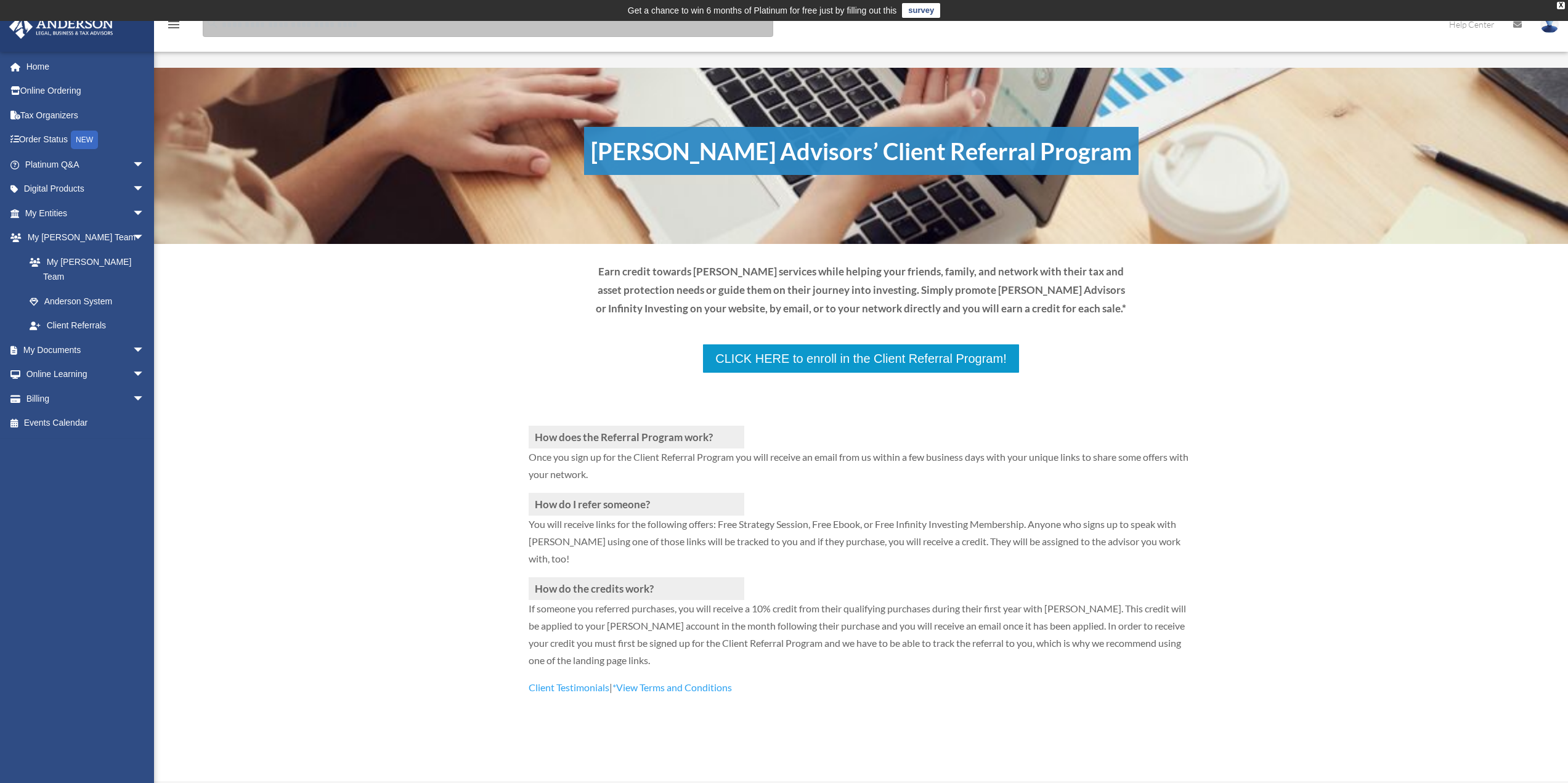
click at [262, 31] on input "search" at bounding box center [488, 25] width 570 height 25
